Goal: Task Accomplishment & Management: Use online tool/utility

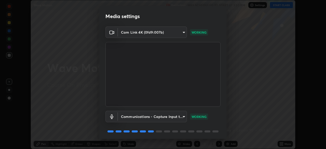
scroll to position [18, 0]
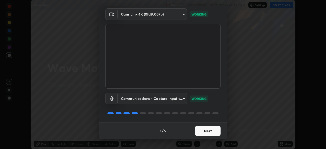
click at [208, 131] on button "Next" at bounding box center [207, 131] width 25 height 10
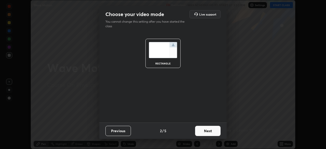
scroll to position [0, 0]
click at [212, 131] on button "Next" at bounding box center [207, 131] width 25 height 10
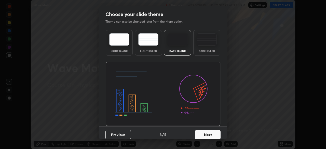
click at [212, 132] on button "Next" at bounding box center [207, 134] width 25 height 10
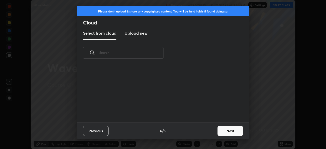
click at [221, 129] on button "Next" at bounding box center [229, 131] width 25 height 10
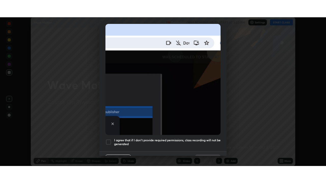
scroll to position [122, 0]
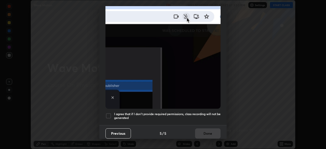
click at [111, 113] on div at bounding box center [108, 116] width 6 height 6
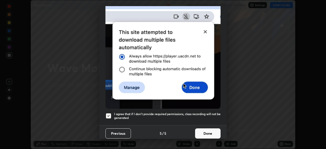
click at [208, 132] on button "Done" at bounding box center [207, 133] width 25 height 10
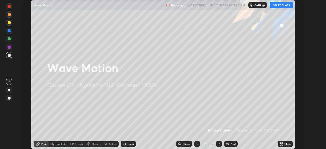
click at [279, 6] on button "START CLASS" at bounding box center [281, 5] width 23 height 6
click at [281, 144] on icon at bounding box center [280, 144] width 1 height 1
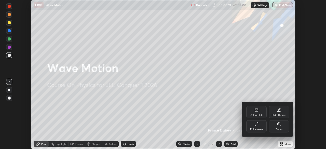
click at [258, 127] on div "Full screen" at bounding box center [256, 126] width 20 height 12
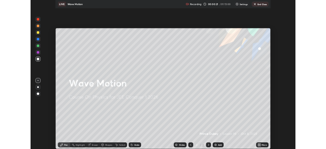
scroll to position [183, 326]
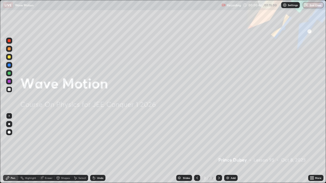
click at [233, 149] on div "Add" at bounding box center [232, 178] width 5 height 3
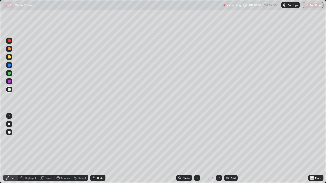
click at [9, 91] on div at bounding box center [9, 89] width 3 height 3
click at [65, 149] on div "Shapes" at bounding box center [65, 178] width 9 height 3
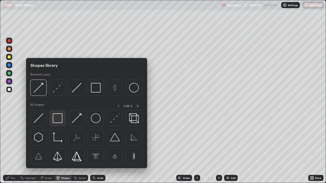
click at [60, 121] on img at bounding box center [58, 118] width 10 height 10
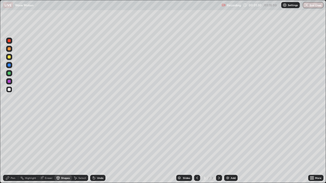
click at [99, 149] on div "Undo" at bounding box center [100, 178] width 6 height 3
click at [82, 149] on div "Select" at bounding box center [82, 178] width 8 height 3
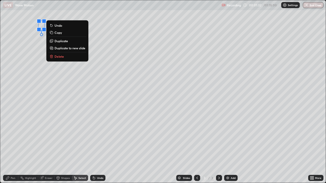
click at [59, 41] on p "Duplicate" at bounding box center [60, 41] width 13 height 4
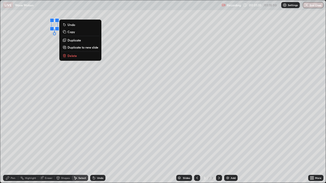
click at [71, 39] on p "Duplicate" at bounding box center [73, 40] width 13 height 4
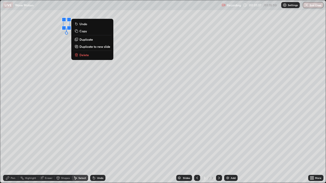
click at [86, 40] on p "Duplicate" at bounding box center [85, 39] width 13 height 4
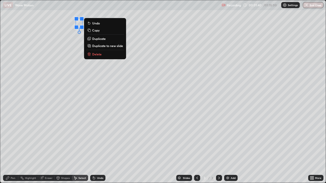
click at [13, 149] on div "Pen" at bounding box center [13, 178] width 5 height 3
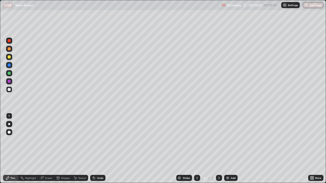
click at [58, 149] on icon at bounding box center [58, 179] width 0 height 2
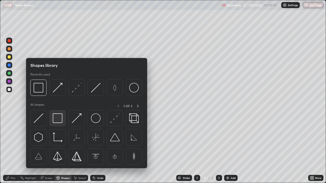
click at [57, 119] on img at bounding box center [58, 118] width 10 height 10
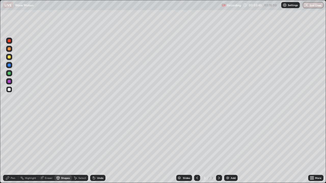
click at [60, 149] on div "Shapes" at bounding box center [62, 178] width 17 height 6
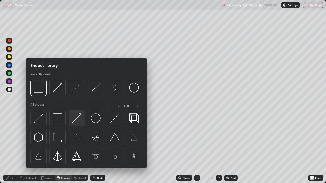
click at [79, 119] on img at bounding box center [77, 118] width 10 height 10
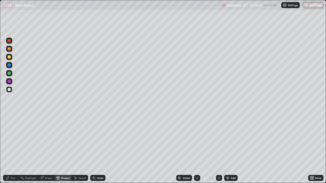
click at [99, 149] on div "Undo" at bounding box center [100, 178] width 6 height 3
click at [7, 149] on icon at bounding box center [8, 178] width 4 height 4
click at [78, 149] on div "Select" at bounding box center [80, 178] width 16 height 6
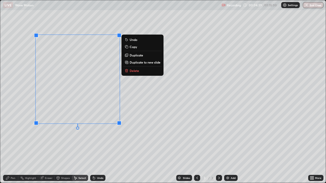
click at [13, 149] on div "Pen" at bounding box center [13, 178] width 5 height 3
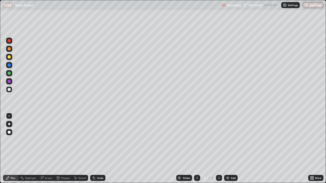
click at [9, 90] on div at bounding box center [9, 89] width 3 height 3
click at [97, 149] on div "Undo" at bounding box center [100, 178] width 6 height 3
click at [234, 149] on div "Add" at bounding box center [232, 178] width 5 height 3
click at [61, 149] on div "Shapes" at bounding box center [65, 178] width 9 height 3
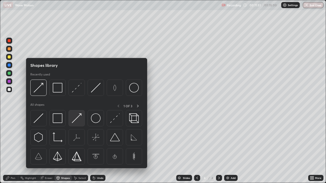
click at [74, 120] on img at bounding box center [77, 118] width 10 height 10
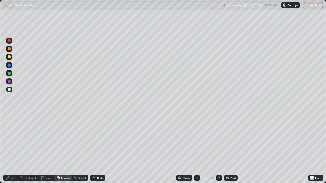
click at [9, 74] on div at bounding box center [9, 73] width 3 height 3
click at [98, 149] on div "Undo" at bounding box center [100, 178] width 6 height 3
click at [13, 149] on div "Pen" at bounding box center [13, 178] width 5 height 3
click at [8, 89] on div at bounding box center [9, 89] width 3 height 3
click at [61, 149] on div "Shapes" at bounding box center [65, 178] width 9 height 3
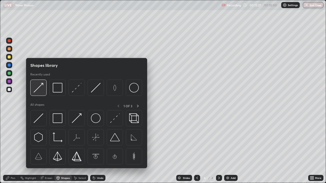
click at [41, 87] on img at bounding box center [39, 88] width 10 height 10
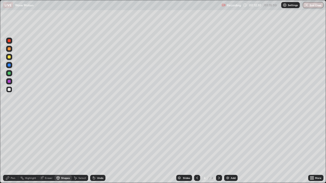
click at [13, 149] on div "Pen" at bounding box center [13, 178] width 5 height 3
click at [61, 149] on div "Shapes" at bounding box center [65, 178] width 9 height 3
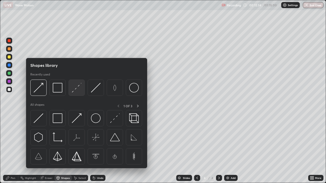
click at [75, 89] on img at bounding box center [77, 88] width 10 height 10
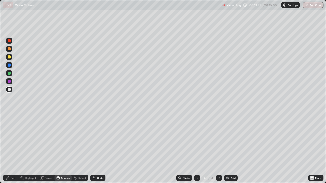
click at [63, 149] on div "Shapes" at bounding box center [62, 178] width 17 height 6
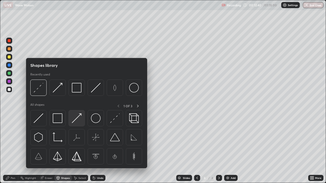
click at [76, 117] on img at bounding box center [77, 118] width 10 height 10
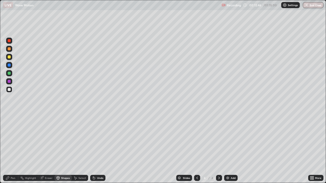
click at [13, 149] on div "Pen" at bounding box center [13, 178] width 5 height 3
click at [9, 116] on div at bounding box center [9, 115] width 1 height 1
click at [95, 149] on div "Undo" at bounding box center [97, 178] width 15 height 6
click at [9, 57] on div at bounding box center [9, 56] width 3 height 3
click at [10, 90] on div at bounding box center [9, 89] width 3 height 3
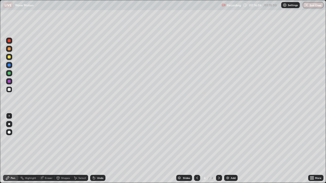
click at [66, 149] on div "Shapes" at bounding box center [65, 178] width 9 height 3
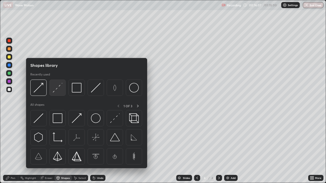
click at [57, 90] on img at bounding box center [58, 88] width 10 height 10
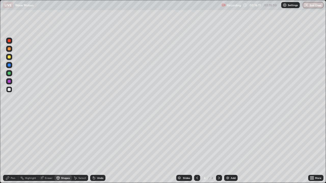
click at [15, 149] on div "Pen" at bounding box center [13, 178] width 5 height 3
click at [9, 116] on div at bounding box center [9, 115] width 1 height 1
click at [9, 90] on div at bounding box center [9, 89] width 3 height 3
click at [99, 149] on div "Undo" at bounding box center [100, 178] width 6 height 3
click at [98, 149] on div "Undo" at bounding box center [100, 178] width 6 height 3
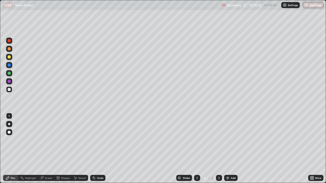
click at [97, 149] on div "Undo" at bounding box center [100, 178] width 6 height 3
click at [98, 149] on div "Undo" at bounding box center [100, 178] width 6 height 3
click at [232, 149] on div "Add" at bounding box center [230, 178] width 13 height 6
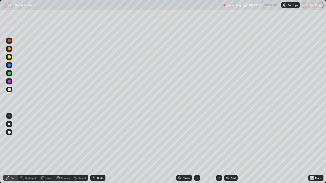
click at [61, 149] on div "Shapes" at bounding box center [65, 178] width 9 height 3
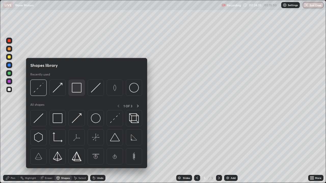
click at [74, 89] on img at bounding box center [77, 88] width 10 height 10
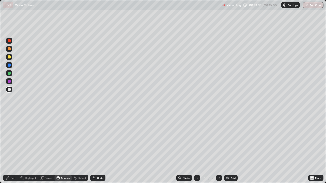
click at [7, 149] on icon at bounding box center [7, 178] width 3 height 3
click at [9, 89] on div at bounding box center [9, 89] width 3 height 3
click at [10, 72] on div at bounding box center [9, 73] width 3 height 3
click at [8, 90] on div at bounding box center [9, 89] width 3 height 3
click at [8, 73] on div at bounding box center [9, 73] width 3 height 3
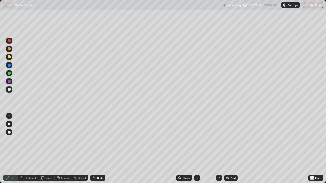
click at [59, 149] on icon at bounding box center [58, 178] width 3 height 3
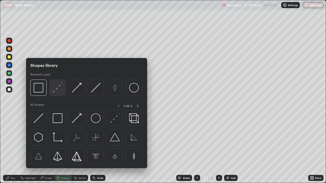
click at [59, 91] on img at bounding box center [58, 88] width 10 height 10
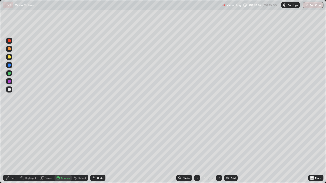
click at [12, 149] on div "Pen" at bounding box center [13, 178] width 5 height 3
click at [9, 116] on div at bounding box center [9, 115] width 1 height 1
click at [60, 149] on div "Shapes" at bounding box center [62, 178] width 17 height 6
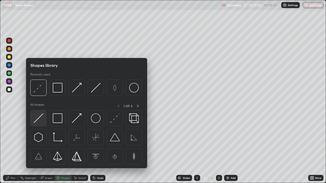
click at [39, 120] on img at bounding box center [39, 118] width 10 height 10
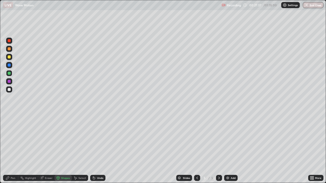
click at [9, 149] on icon at bounding box center [8, 178] width 4 height 4
click at [49, 149] on div "Eraser" at bounding box center [49, 178] width 8 height 3
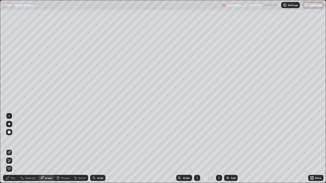
click at [61, 149] on div "Shapes" at bounding box center [65, 178] width 9 height 3
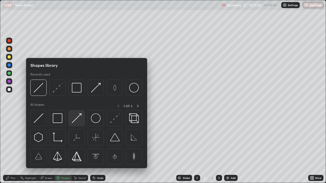
click at [75, 119] on img at bounding box center [77, 118] width 10 height 10
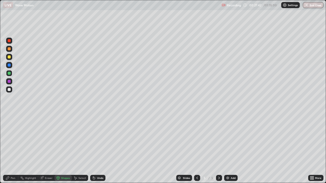
click at [11, 149] on div "Pen" at bounding box center [10, 178] width 15 height 6
click at [9, 90] on div at bounding box center [9, 89] width 3 height 3
click at [8, 91] on div at bounding box center [9, 89] width 3 height 3
click at [9, 74] on div at bounding box center [9, 73] width 3 height 3
click at [9, 89] on div at bounding box center [9, 89] width 3 height 3
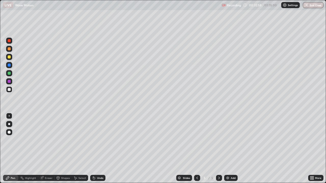
click at [9, 81] on div at bounding box center [9, 81] width 3 height 3
click at [12, 113] on div at bounding box center [9, 116] width 8 height 8
click at [232, 149] on div "Add" at bounding box center [232, 178] width 5 height 3
click at [9, 89] on div at bounding box center [9, 89] width 3 height 3
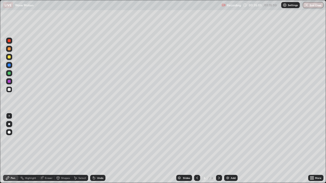
click at [194, 149] on div at bounding box center [197, 178] width 6 height 6
click at [196, 149] on icon at bounding box center [197, 178] width 4 height 4
click at [218, 149] on icon at bounding box center [219, 178] width 4 height 4
click at [216, 149] on div at bounding box center [219, 178] width 6 height 6
click at [197, 149] on icon at bounding box center [197, 178] width 2 height 3
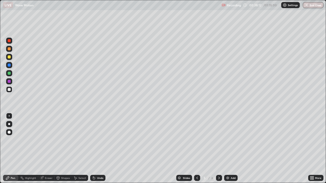
click at [197, 149] on icon at bounding box center [197, 178] width 4 height 4
click at [218, 149] on icon at bounding box center [219, 178] width 4 height 4
click at [220, 149] on div at bounding box center [219, 178] width 6 height 6
click at [9, 82] on div at bounding box center [9, 81] width 3 height 3
click at [9, 90] on div at bounding box center [9, 89] width 3 height 3
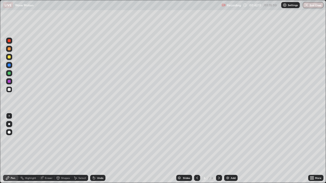
click at [60, 149] on div "Shapes" at bounding box center [62, 178] width 17 height 6
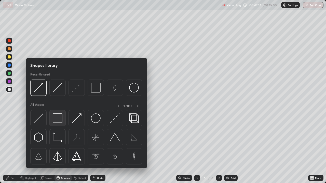
click at [60, 122] on img at bounding box center [58, 118] width 10 height 10
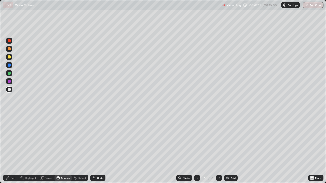
click at [13, 149] on div "Pen" at bounding box center [13, 178] width 5 height 3
click at [12, 90] on div at bounding box center [9, 89] width 6 height 6
click at [62, 149] on div "Shapes" at bounding box center [65, 178] width 9 height 3
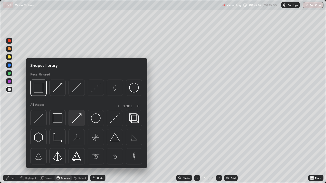
click at [76, 119] on img at bounding box center [77, 118] width 10 height 10
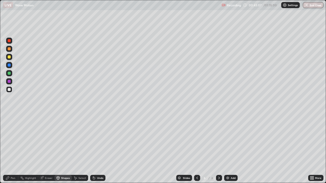
click at [13, 149] on div "Pen" at bounding box center [13, 178] width 5 height 3
click at [66, 149] on div "Shapes" at bounding box center [65, 178] width 9 height 3
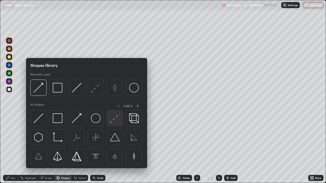
click at [115, 121] on img at bounding box center [115, 118] width 10 height 10
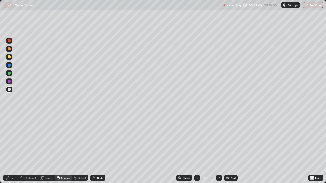
click at [10, 149] on div "Pen" at bounding box center [10, 178] width 15 height 6
click at [99, 149] on div "Undo" at bounding box center [100, 178] width 6 height 3
click at [12, 89] on div at bounding box center [9, 89] width 6 height 6
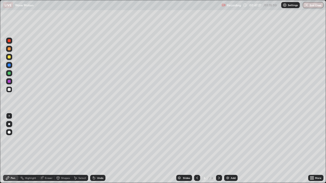
click at [98, 149] on div "Undo" at bounding box center [100, 178] width 6 height 3
click at [97, 149] on div "Undo" at bounding box center [97, 178] width 15 height 6
click at [97, 149] on div "Undo" at bounding box center [100, 178] width 6 height 3
click at [95, 149] on div "Undo" at bounding box center [97, 178] width 15 height 6
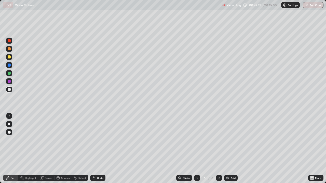
click at [97, 149] on div "Undo" at bounding box center [100, 178] width 6 height 3
click at [96, 149] on div "Undo" at bounding box center [97, 178] width 15 height 6
click at [95, 149] on div "Undo" at bounding box center [97, 178] width 15 height 6
click at [97, 149] on div "Undo" at bounding box center [100, 178] width 6 height 3
click at [232, 149] on div "Add" at bounding box center [232, 178] width 5 height 3
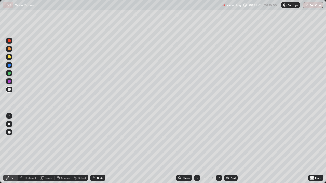
click at [9, 90] on div at bounding box center [9, 89] width 3 height 3
click at [63, 149] on div "Shapes" at bounding box center [62, 178] width 17 height 6
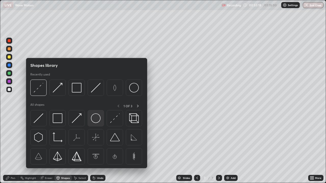
click at [93, 121] on img at bounding box center [96, 118] width 10 height 10
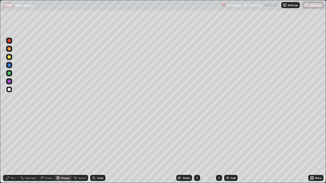
click at [82, 149] on div "Select" at bounding box center [82, 178] width 8 height 3
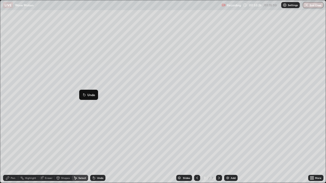
click at [61, 149] on div "Shapes" at bounding box center [65, 178] width 9 height 3
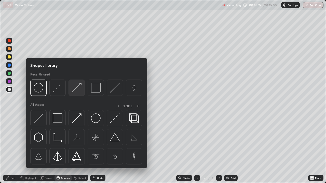
click at [77, 88] on img at bounding box center [77, 88] width 10 height 10
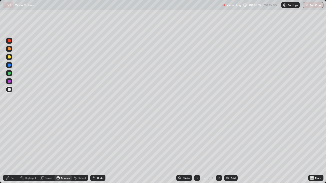
click at [8, 74] on div at bounding box center [9, 73] width 3 height 3
click at [10, 149] on div "Pen" at bounding box center [10, 178] width 15 height 6
click at [9, 90] on div at bounding box center [9, 89] width 3 height 3
click at [65, 149] on div "Shapes" at bounding box center [65, 178] width 9 height 3
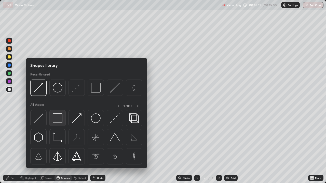
click at [57, 120] on img at bounding box center [58, 118] width 10 height 10
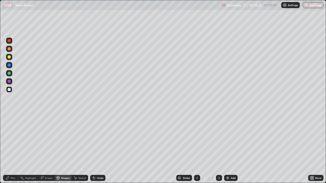
click at [79, 149] on div "Select" at bounding box center [82, 178] width 8 height 3
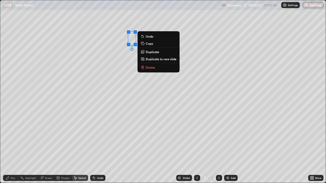
click at [13, 149] on div "Pen" at bounding box center [13, 178] width 5 height 3
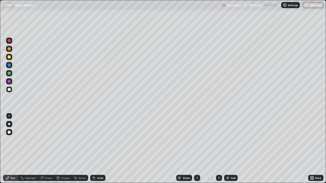
click at [196, 149] on icon at bounding box center [197, 178] width 4 height 4
click at [218, 149] on icon at bounding box center [219, 178] width 4 height 4
click at [96, 149] on div "Undo" at bounding box center [97, 178] width 15 height 6
click at [93, 149] on icon at bounding box center [94, 178] width 2 height 2
click at [65, 149] on div "Shapes" at bounding box center [65, 178] width 9 height 3
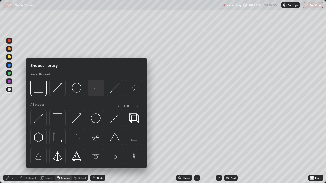
click at [94, 89] on img at bounding box center [96, 88] width 10 height 10
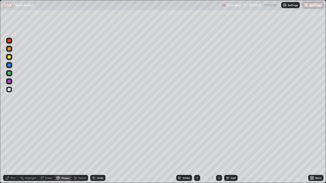
click at [16, 149] on div "Pen" at bounding box center [10, 178] width 15 height 6
click at [9, 116] on div at bounding box center [9, 115] width 1 height 1
click at [65, 149] on div "Shapes" at bounding box center [62, 178] width 17 height 6
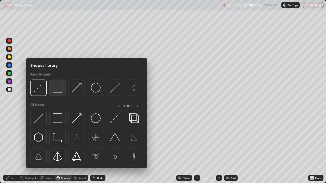
click at [58, 89] on img at bounding box center [58, 88] width 10 height 10
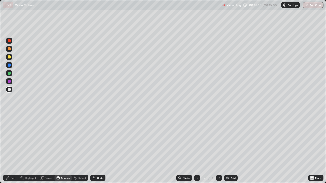
click at [62, 149] on div "Shapes" at bounding box center [65, 178] width 9 height 3
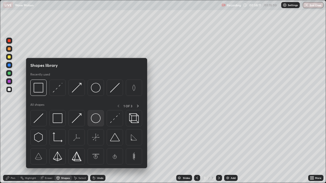
click at [93, 120] on img at bounding box center [96, 118] width 10 height 10
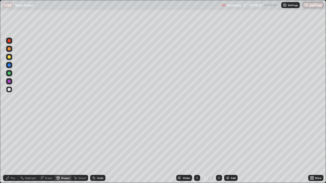
click at [64, 149] on div "Shapes" at bounding box center [62, 178] width 17 height 6
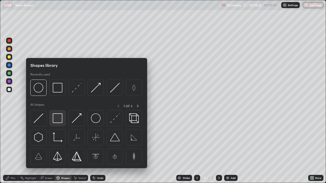
click at [60, 122] on img at bounding box center [58, 118] width 10 height 10
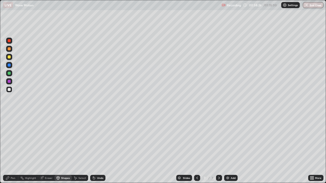
click at [49, 149] on div "Eraser" at bounding box center [46, 178] width 16 height 6
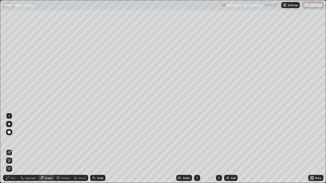
click at [9, 149] on icon at bounding box center [9, 160] width 3 height 3
click at [82, 149] on div "Select" at bounding box center [80, 178] width 16 height 6
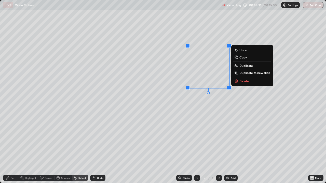
click at [243, 65] on p "Duplicate" at bounding box center [245, 66] width 13 height 4
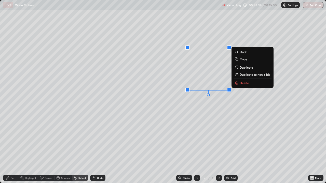
click at [189, 116] on div "0 ° Undo Copy Duplicate Duplicate to new slide Delete" at bounding box center [162, 91] width 325 height 183
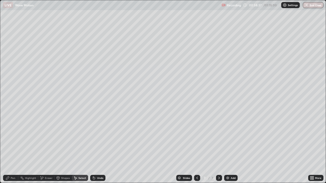
click at [62, 149] on div "Shapes" at bounding box center [65, 178] width 9 height 3
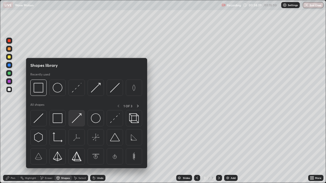
click at [76, 120] on img at bounding box center [77, 118] width 10 height 10
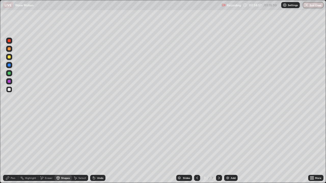
click at [10, 149] on div "Pen" at bounding box center [10, 178] width 15 height 6
click at [9, 116] on div at bounding box center [9, 115] width 1 height 1
click at [67, 149] on div "Shapes" at bounding box center [62, 178] width 17 height 6
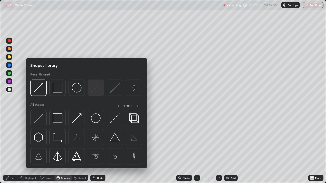
click at [95, 89] on img at bounding box center [96, 88] width 10 height 10
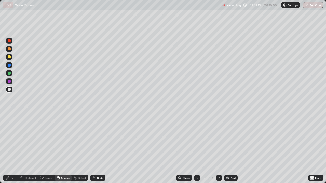
click at [13, 149] on div "Pen" at bounding box center [13, 178] width 5 height 3
click at [11, 92] on div at bounding box center [9, 89] width 6 height 6
click at [102, 149] on div "Undo" at bounding box center [100, 178] width 6 height 3
click at [65, 149] on div "Shapes" at bounding box center [65, 178] width 9 height 3
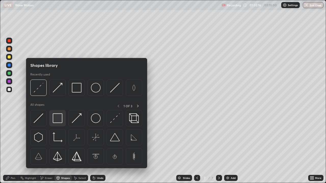
click at [60, 120] on img at bounding box center [58, 118] width 10 height 10
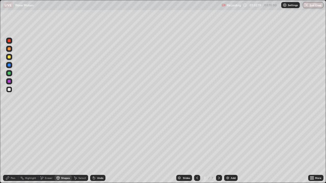
click at [66, 149] on div "Shapes" at bounding box center [65, 178] width 9 height 3
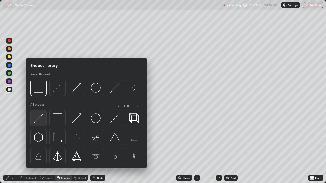
click at [43, 118] on div at bounding box center [38, 118] width 16 height 16
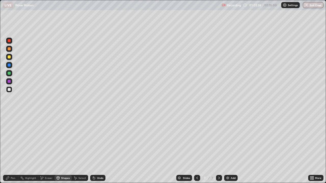
click at [82, 149] on div "Select" at bounding box center [82, 178] width 8 height 3
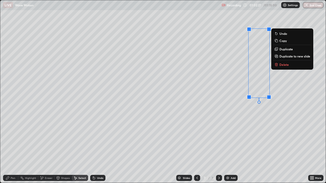
click at [285, 50] on p "Duplicate" at bounding box center [285, 49] width 13 height 4
click at [266, 115] on div "0 ° Undo Copy Duplicate Duplicate to new slide Delete" at bounding box center [162, 91] width 325 height 183
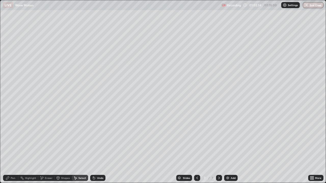
click at [67, 149] on div "Shapes" at bounding box center [65, 178] width 9 height 3
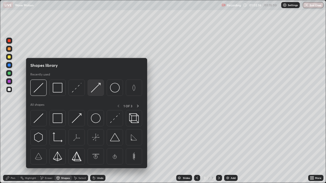
click at [97, 88] on img at bounding box center [96, 88] width 10 height 10
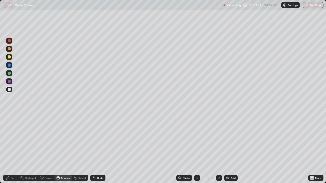
click at [15, 149] on div "Pen" at bounding box center [10, 178] width 15 height 6
click at [9, 118] on div at bounding box center [9, 116] width 6 height 6
click at [232, 149] on div "Add" at bounding box center [232, 178] width 5 height 3
click at [97, 149] on div "Undo" at bounding box center [100, 178] width 6 height 3
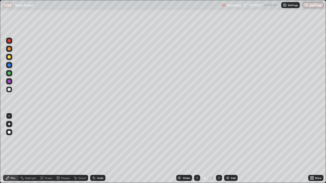
click at [197, 149] on icon at bounding box center [197, 178] width 4 height 4
click at [219, 149] on icon at bounding box center [219, 178] width 4 height 4
click at [196, 149] on icon at bounding box center [197, 178] width 4 height 4
click at [218, 149] on icon at bounding box center [219, 178] width 4 height 4
click at [101, 149] on div "Undo" at bounding box center [100, 178] width 6 height 3
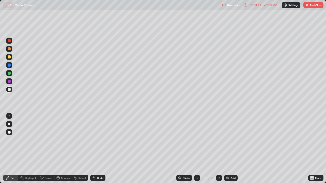
click at [99, 149] on div "Undo" at bounding box center [100, 178] width 6 height 3
click at [102, 149] on div "Undo" at bounding box center [100, 178] width 6 height 3
click at [9, 72] on div at bounding box center [9, 73] width 3 height 3
click at [9, 90] on div at bounding box center [9, 89] width 3 height 3
click at [9, 74] on div at bounding box center [9, 73] width 3 height 3
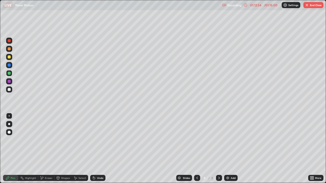
click at [99, 149] on div "Undo" at bounding box center [100, 178] width 6 height 3
click at [100, 149] on div "Undo" at bounding box center [97, 178] width 15 height 6
click at [314, 149] on div "More" at bounding box center [315, 178] width 15 height 6
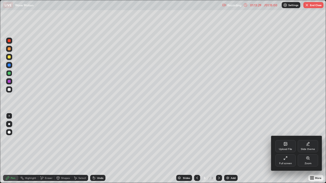
click at [285, 149] on div "Full screen" at bounding box center [285, 160] width 20 height 12
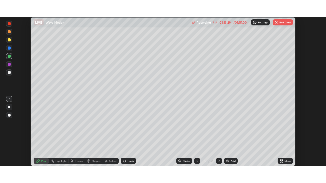
scroll to position [25288, 25111]
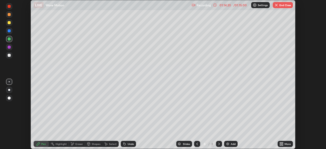
click at [284, 146] on div "More" at bounding box center [284, 144] width 15 height 6
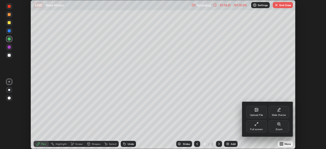
click at [257, 125] on icon at bounding box center [256, 124] width 4 height 4
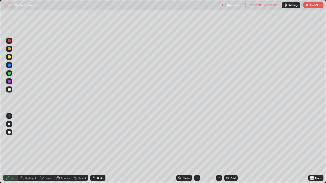
scroll to position [183, 326]
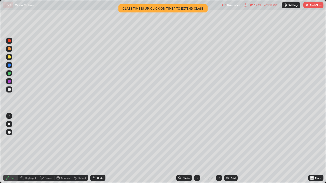
click at [314, 6] on button "End Class" at bounding box center [313, 5] width 20 height 6
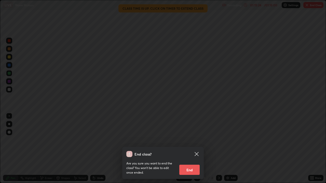
click at [190, 149] on button "End" at bounding box center [189, 170] width 20 height 10
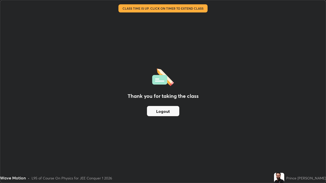
click at [164, 111] on button "Logout" at bounding box center [163, 111] width 32 height 10
